Goal: Task Accomplishment & Management: Use online tool/utility

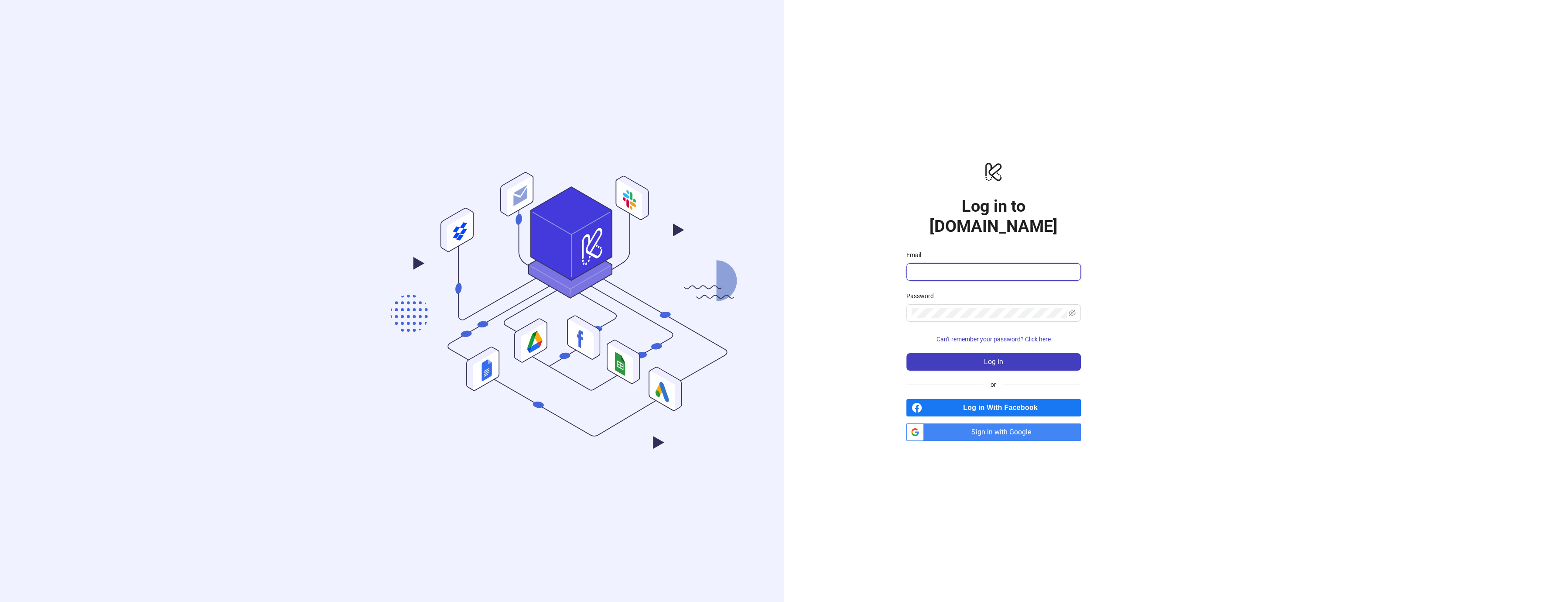
click at [972, 266] on input "Email" at bounding box center [992, 271] width 162 height 10
type input "**********"
click at [974, 353] on button "Log in" at bounding box center [993, 361] width 175 height 17
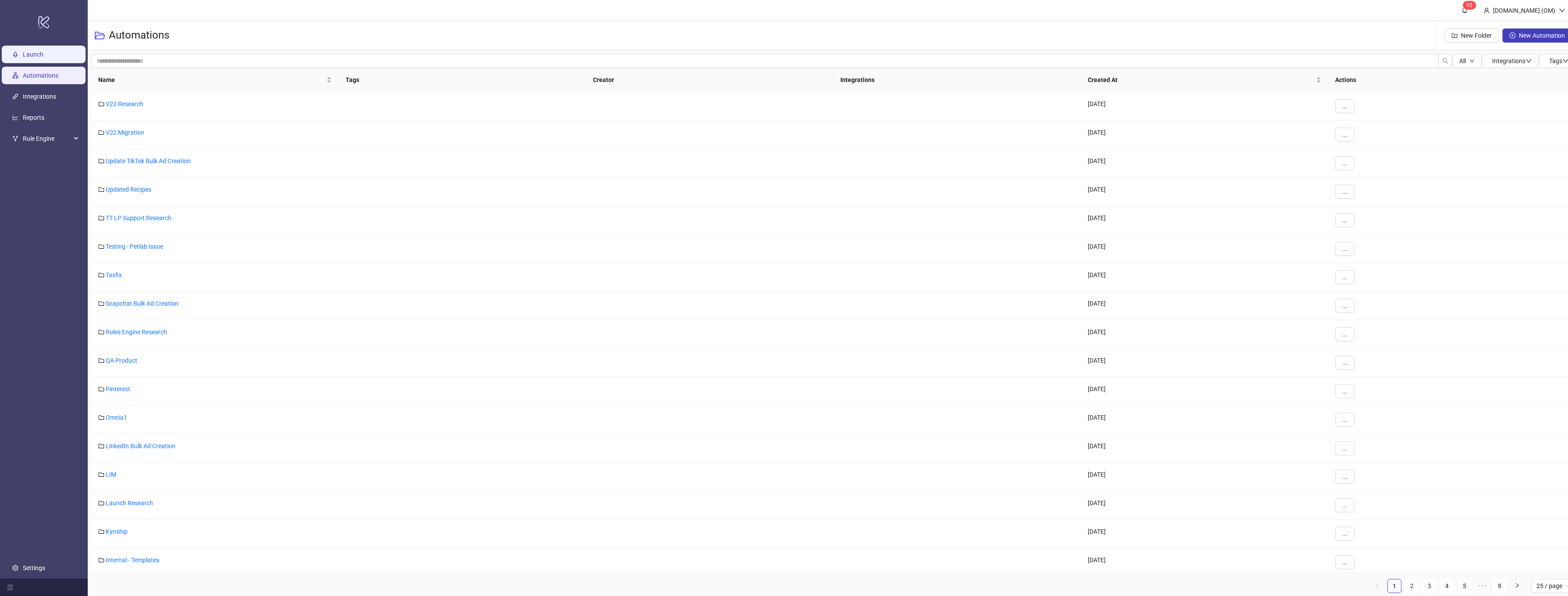
click at [44, 54] on link "Launch" at bounding box center [33, 55] width 20 height 7
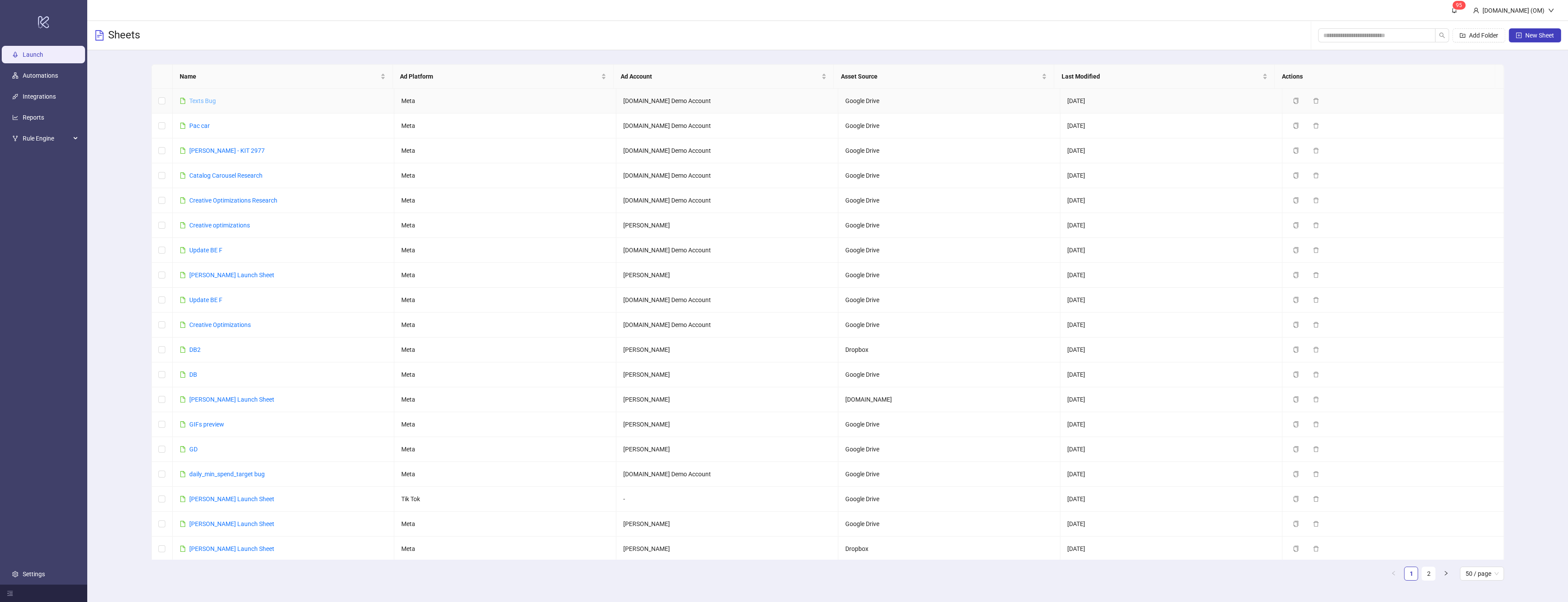
click at [206, 98] on link "Texts Bug" at bounding box center [203, 100] width 26 height 7
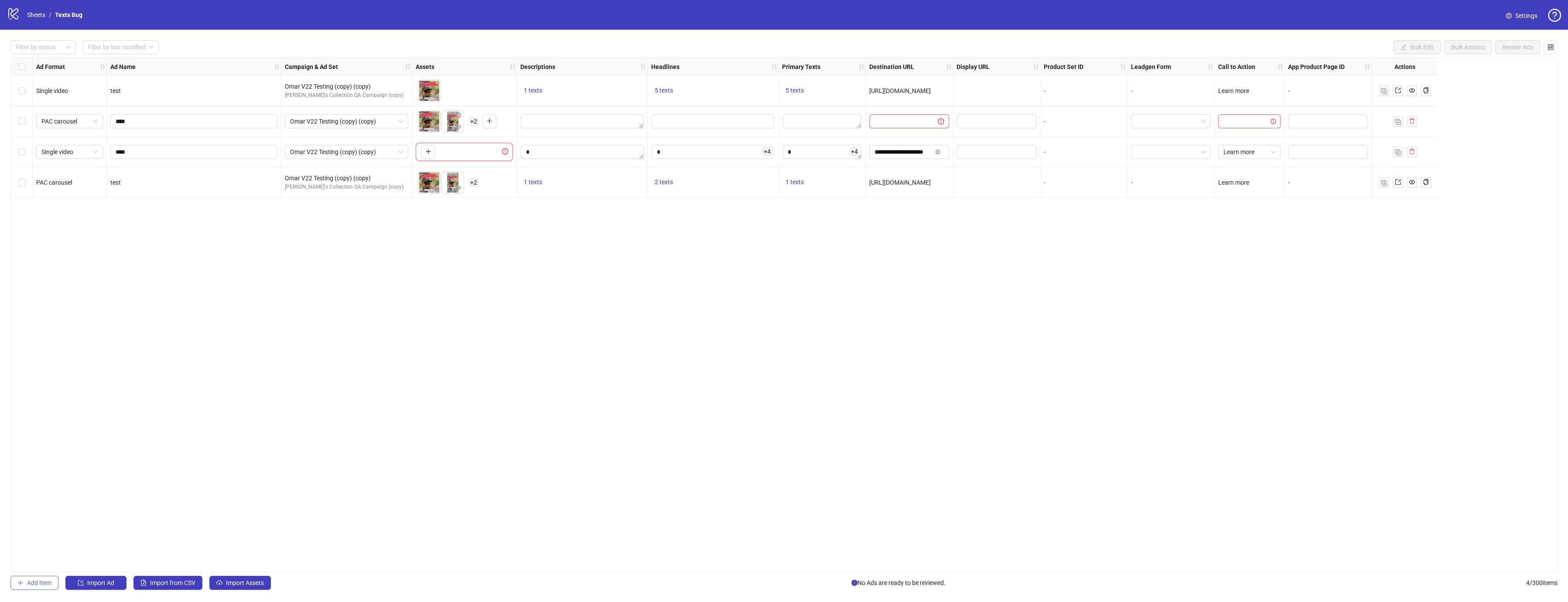
click at [41, 577] on button "Add Item" at bounding box center [34, 583] width 48 height 14
click at [428, 209] on button "button" at bounding box center [428, 213] width 14 height 14
click at [88, 216] on span "Single image" at bounding box center [69, 213] width 56 height 13
click at [78, 252] on div "Carousel" at bounding box center [69, 259] width 63 height 14
drag, startPoint x: 78, startPoint y: 211, endPoint x: 77, endPoint y: 217, distance: 6.1
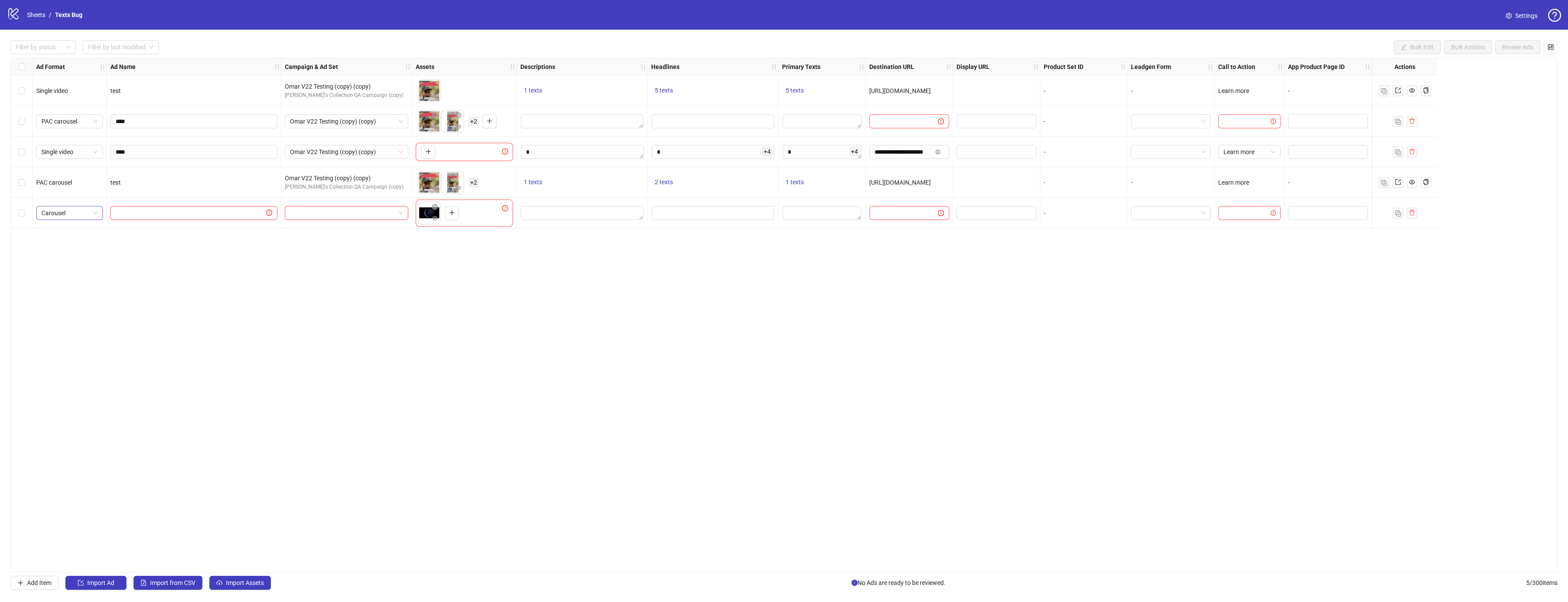
click at [78, 214] on span "Carousel" at bounding box center [69, 213] width 56 height 13
click at [61, 245] on div "Single video" at bounding box center [70, 245] width 53 height 9
click at [529, 280] on div "**********" at bounding box center [783, 315] width 1547 height 514
click at [446, 213] on button "button" at bounding box center [452, 213] width 14 height 14
